Goal: Task Accomplishment & Management: Use online tool/utility

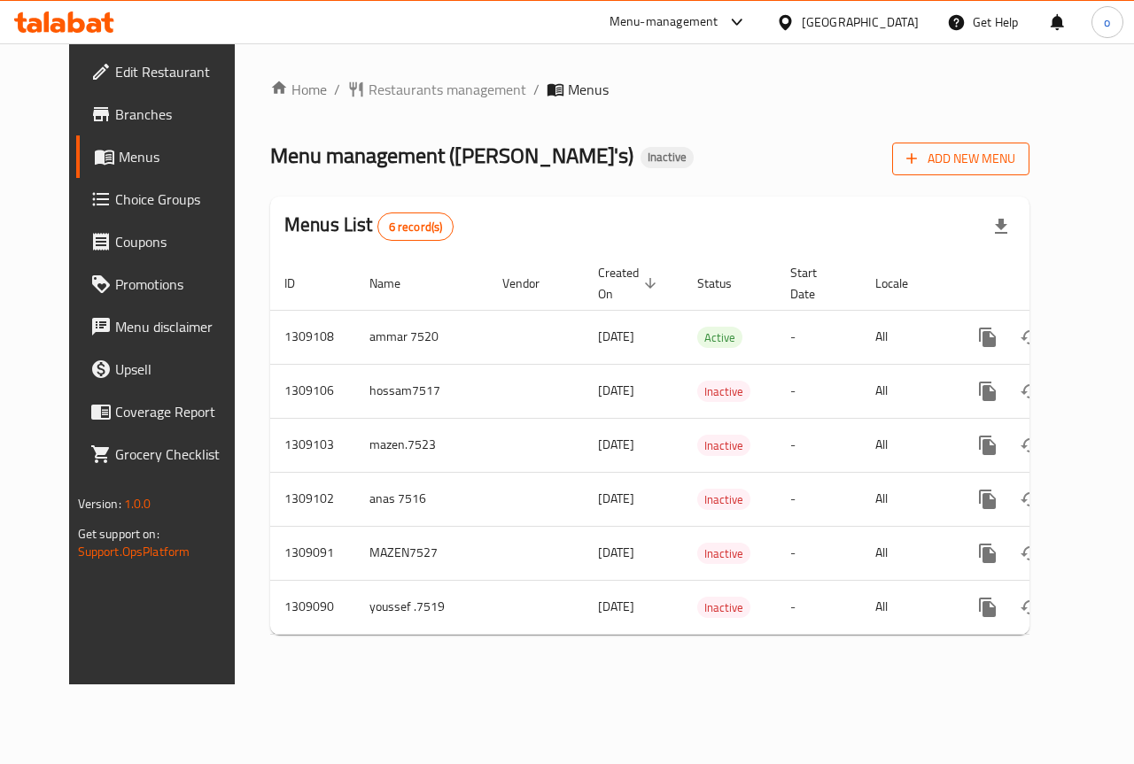
click at [1015, 149] on span "Add New Menu" at bounding box center [960, 159] width 109 height 22
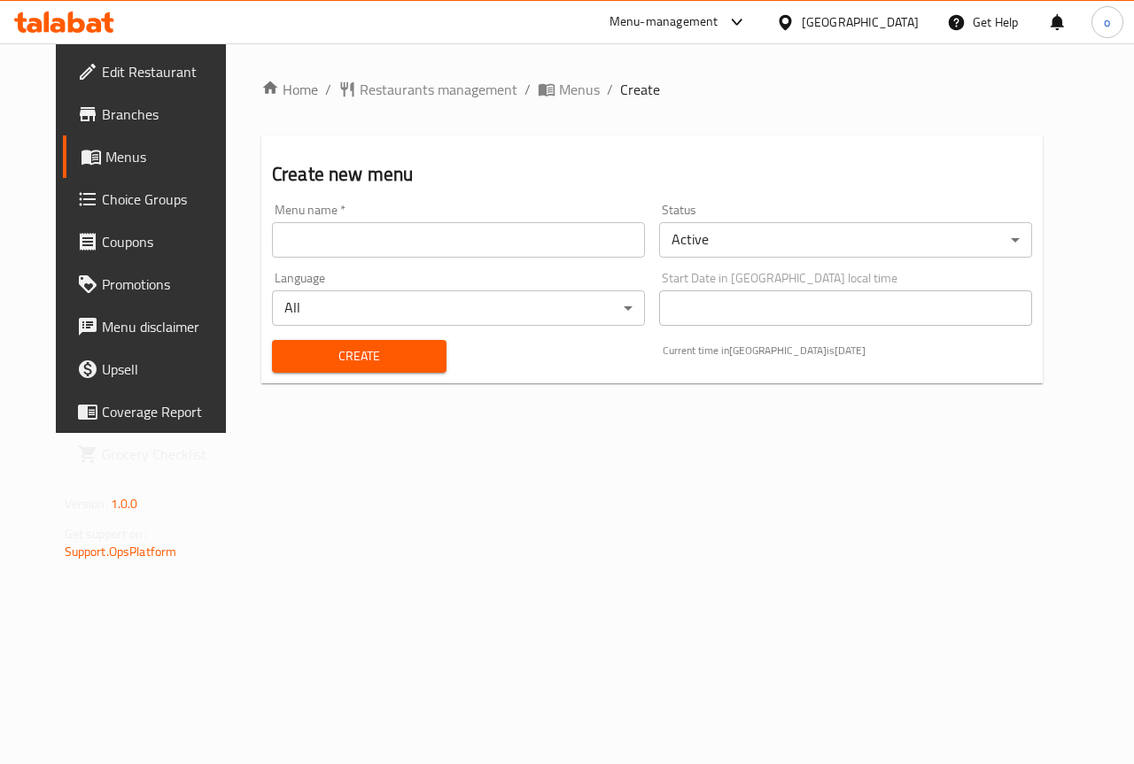
click at [441, 242] on input "text" at bounding box center [458, 239] width 373 height 35
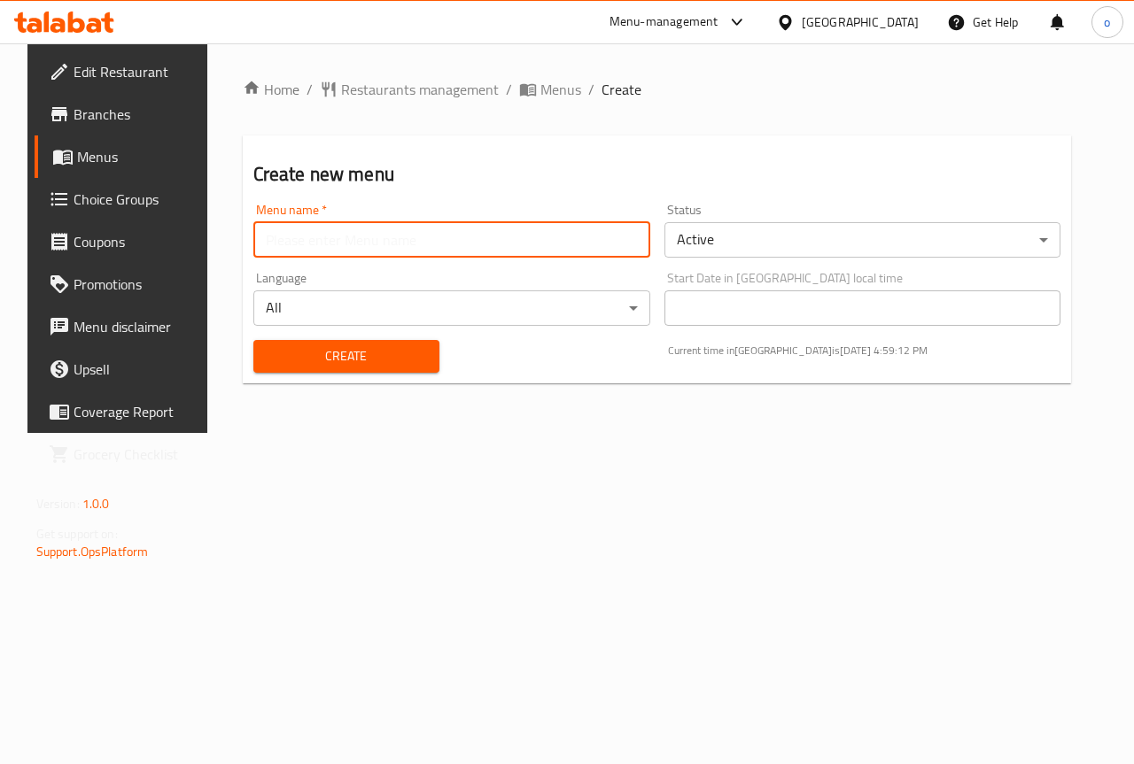
type input "[PERSON_NAME]"
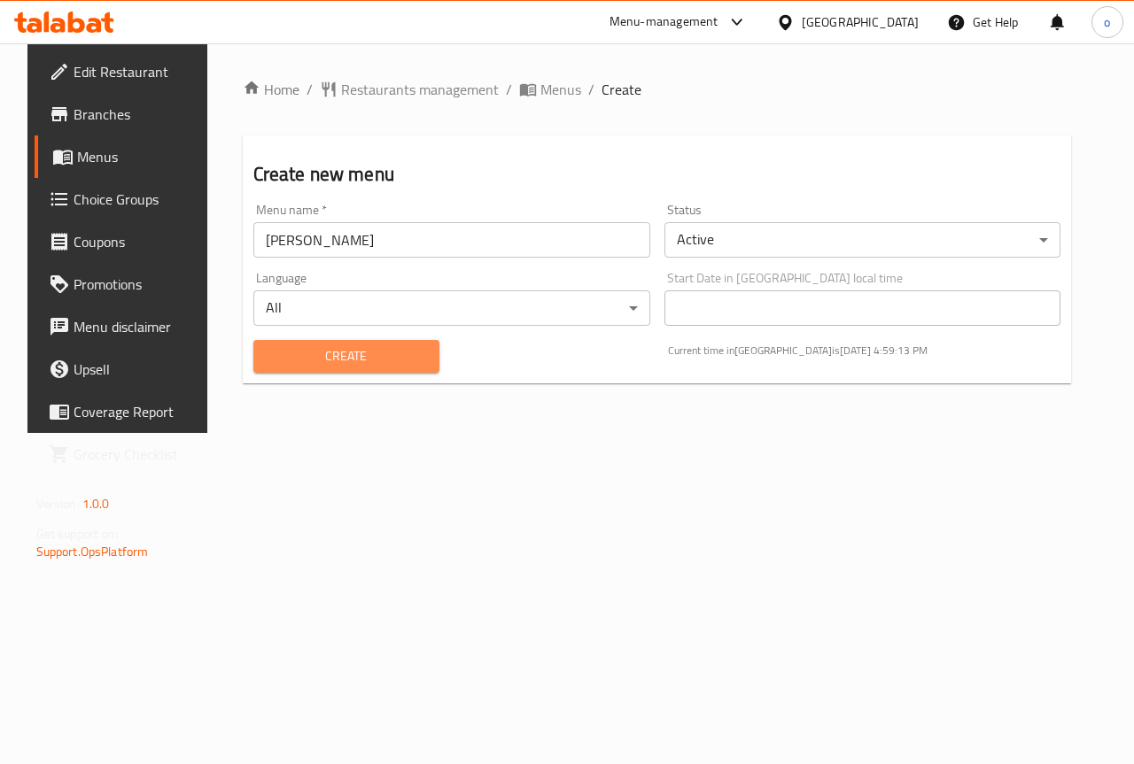
click at [368, 358] on span "Create" at bounding box center [346, 356] width 158 height 22
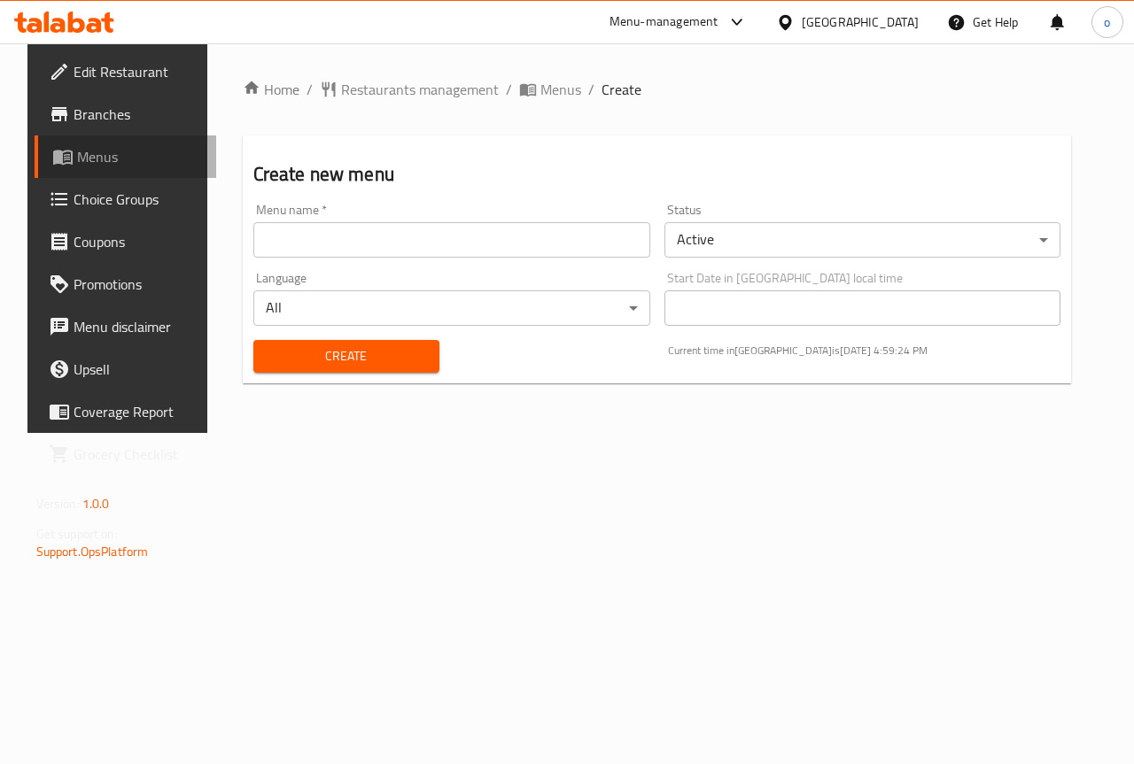
click at [77, 153] on span "Menus" at bounding box center [140, 156] width 126 height 21
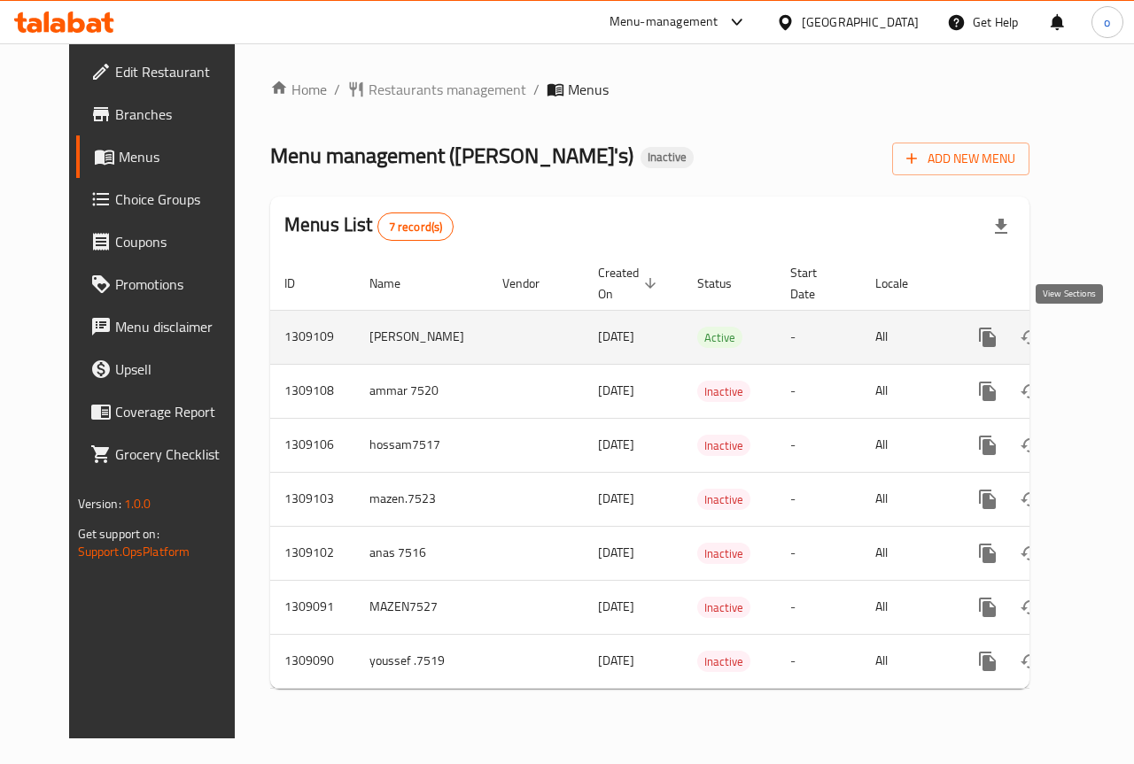
click at [1104, 341] on icon "enhanced table" at bounding box center [1114, 337] width 21 height 21
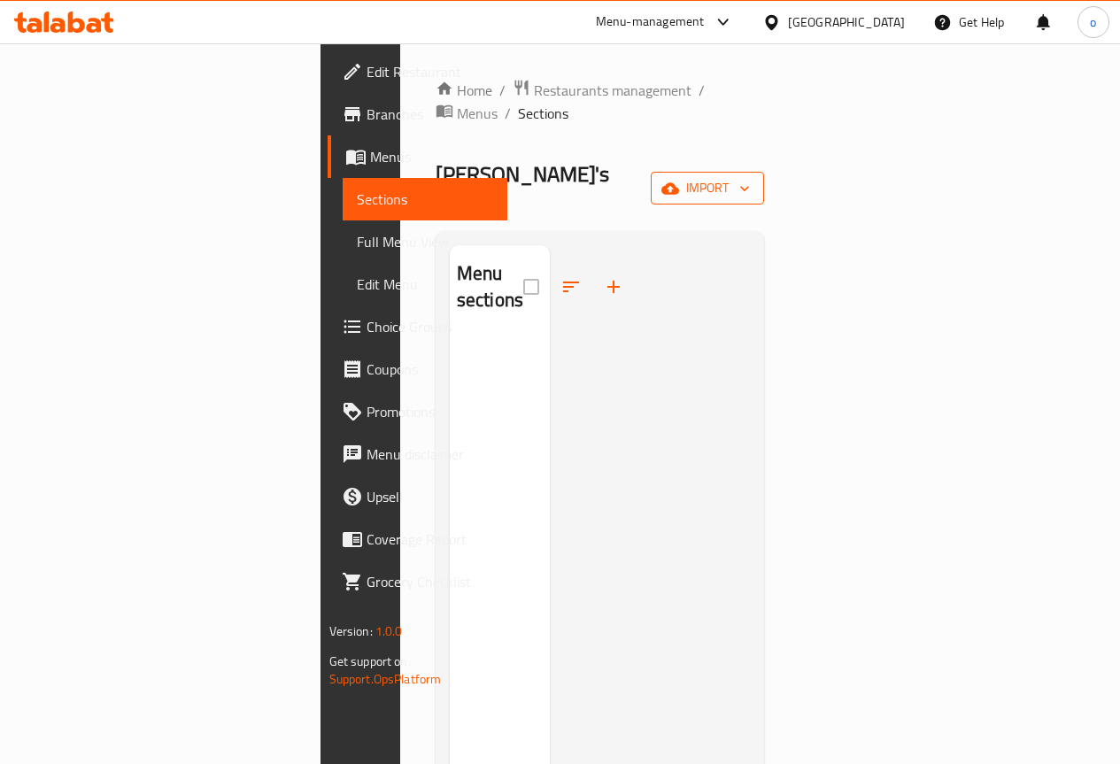
click at [750, 177] on span "import" at bounding box center [707, 188] width 85 height 22
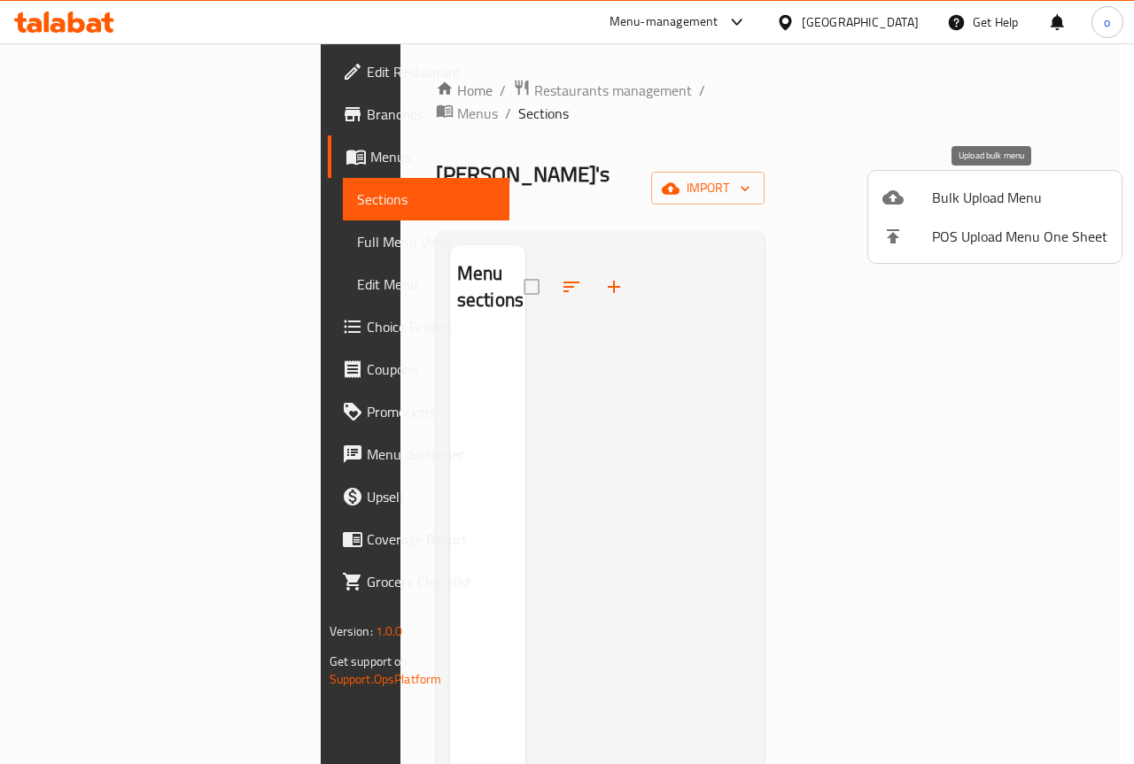
click at [1015, 191] on span "Bulk Upload Menu" at bounding box center [1019, 197] width 175 height 21
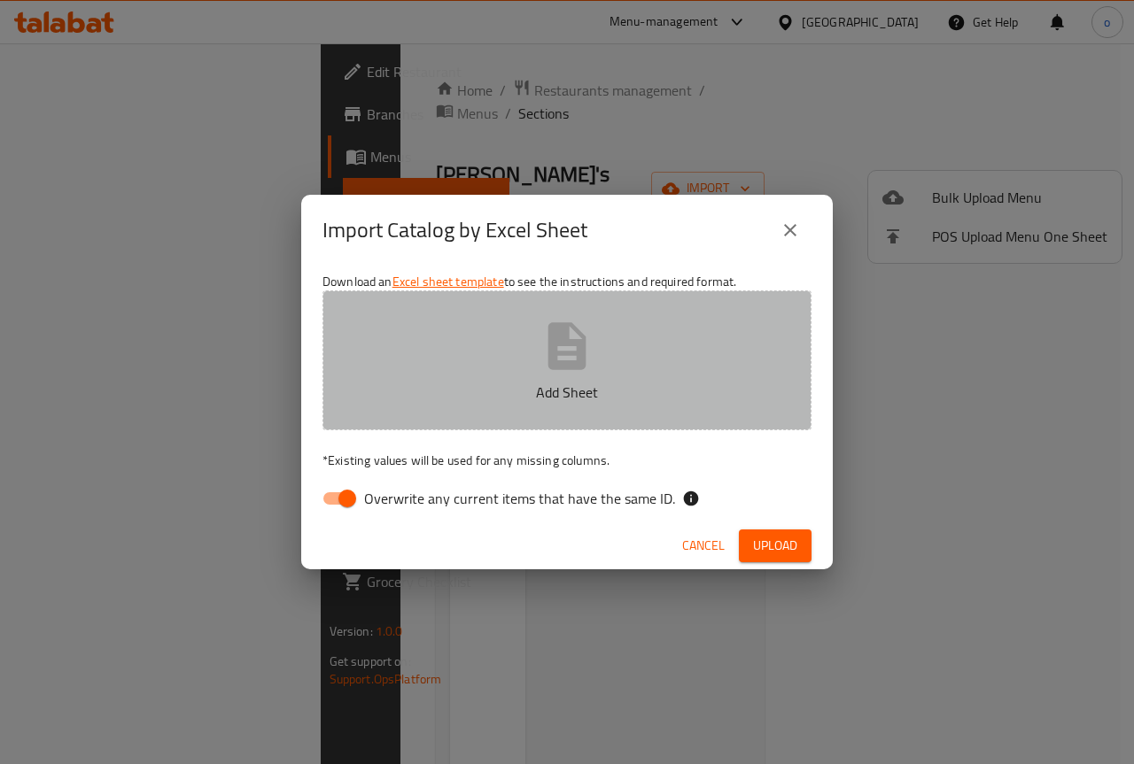
click at [584, 343] on icon "button" at bounding box center [567, 345] width 38 height 47
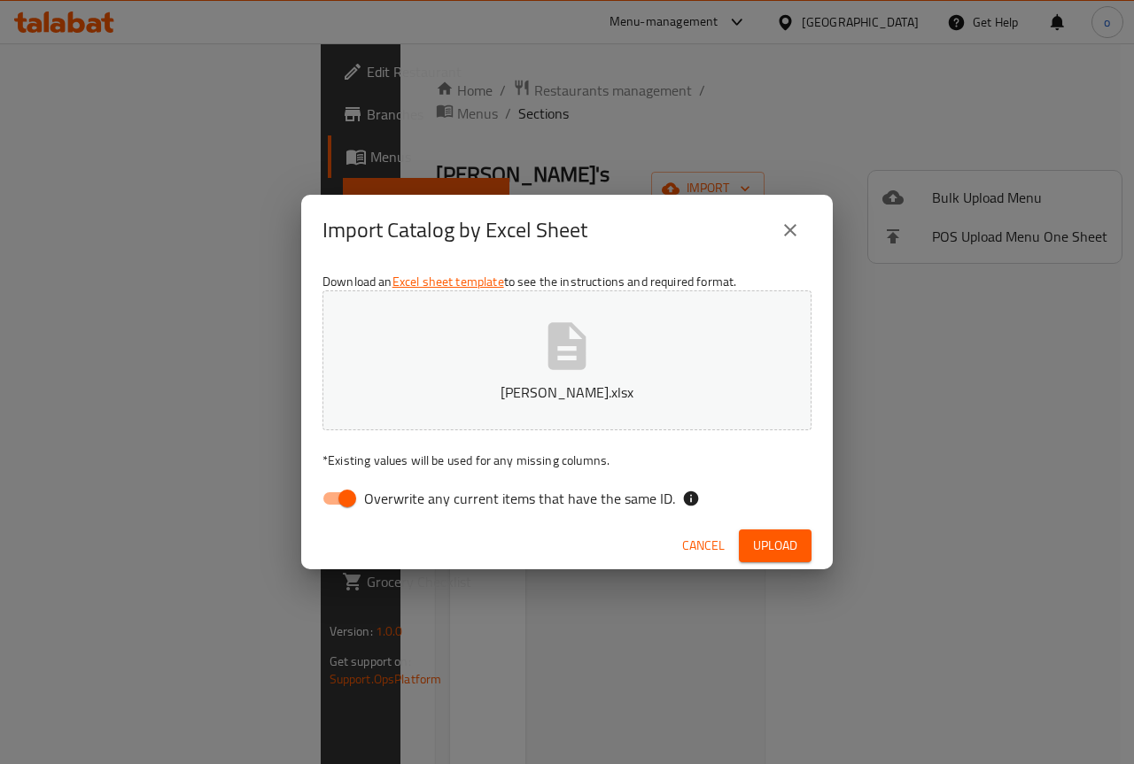
click at [342, 501] on input "Overwrite any current items that have the same ID." at bounding box center [347, 499] width 101 height 34
checkbox input "false"
click at [763, 546] on span "Upload" at bounding box center [775, 546] width 44 height 22
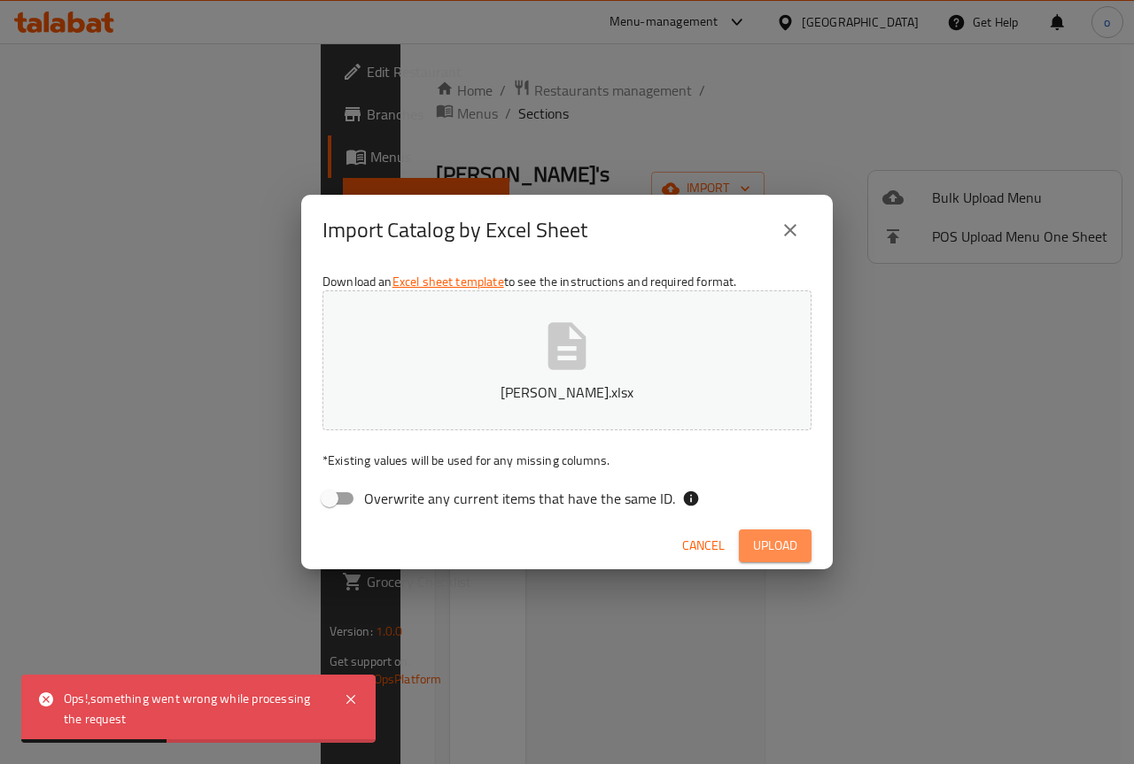
click at [780, 550] on span "Upload" at bounding box center [775, 546] width 44 height 22
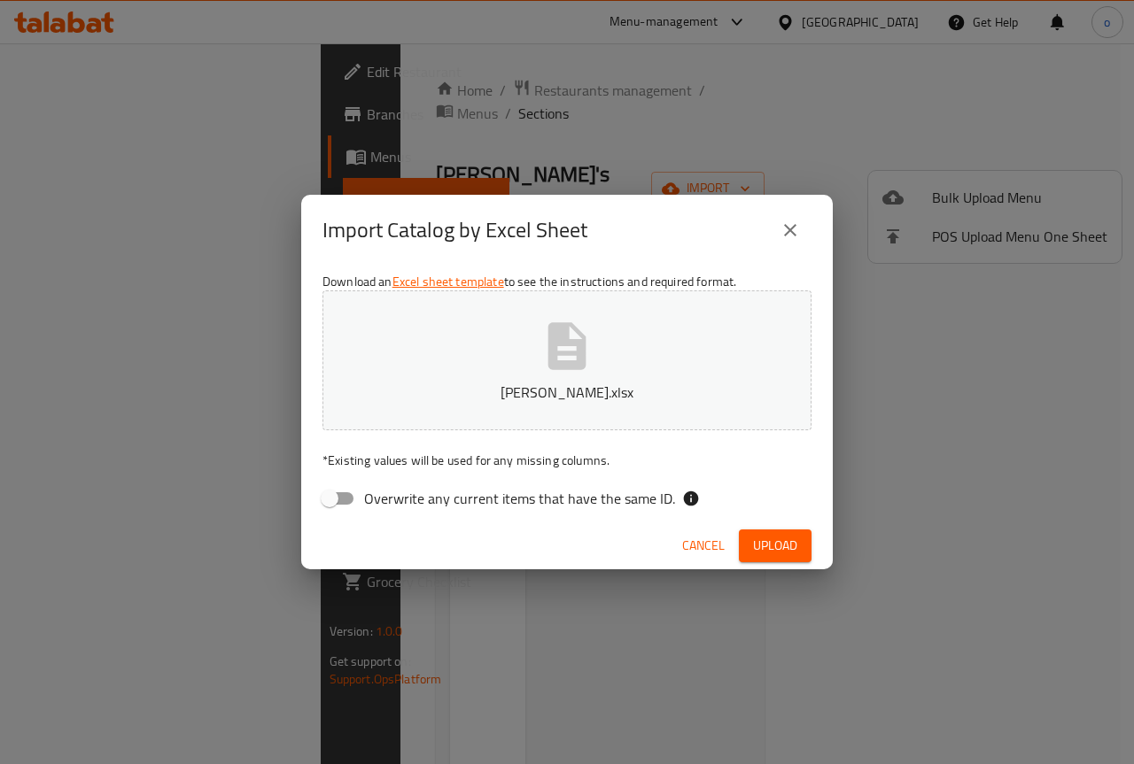
drag, startPoint x: 798, startPoint y: 221, endPoint x: 527, endPoint y: 81, distance: 304.6
click at [798, 221] on icon "close" at bounding box center [789, 230] width 21 height 21
